Goal: Task Accomplishment & Management: Manage account settings

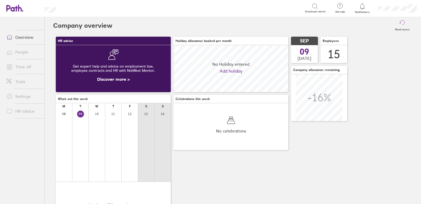
scroll to position [47, 115]
click at [20, 64] on link "Time off" at bounding box center [23, 66] width 42 height 11
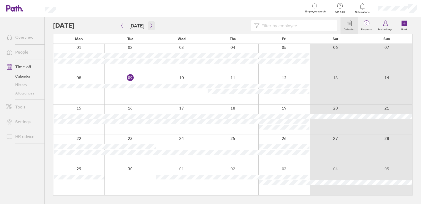
click at [150, 24] on icon "button" at bounding box center [152, 25] width 4 height 4
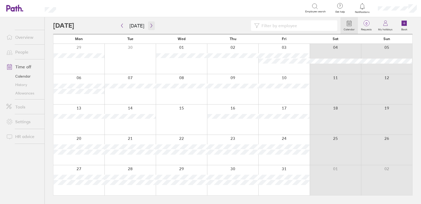
click at [151, 25] on icon "button" at bounding box center [152, 26] width 2 height 4
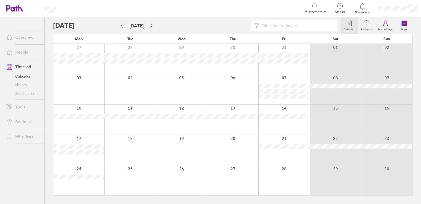
click at [21, 93] on link "Allowances" at bounding box center [23, 93] width 42 height 8
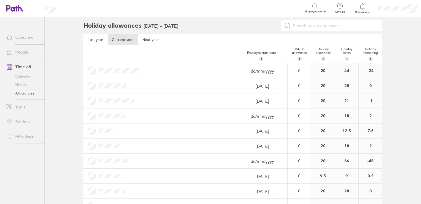
click at [15, 5] on icon at bounding box center [14, 7] width 17 height 7
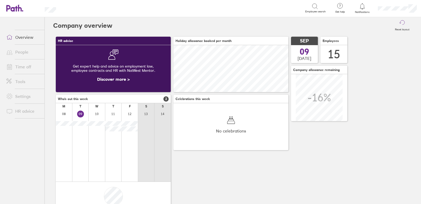
scroll to position [47, 115]
